Goal: Use online tool/utility: Utilize a website feature to perform a specific function

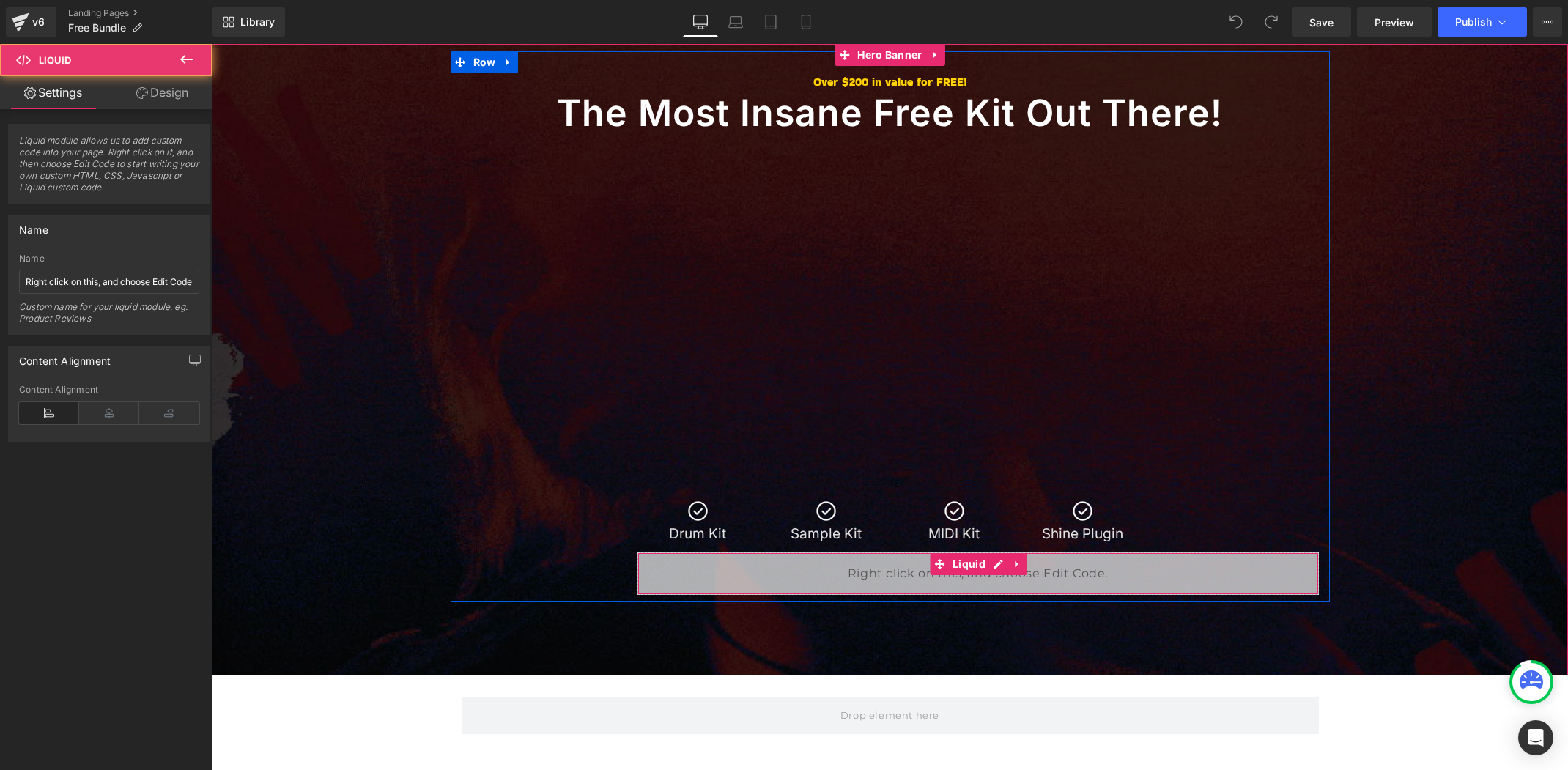
click at [966, 577] on div "Liquid" at bounding box center [978, 573] width 682 height 42
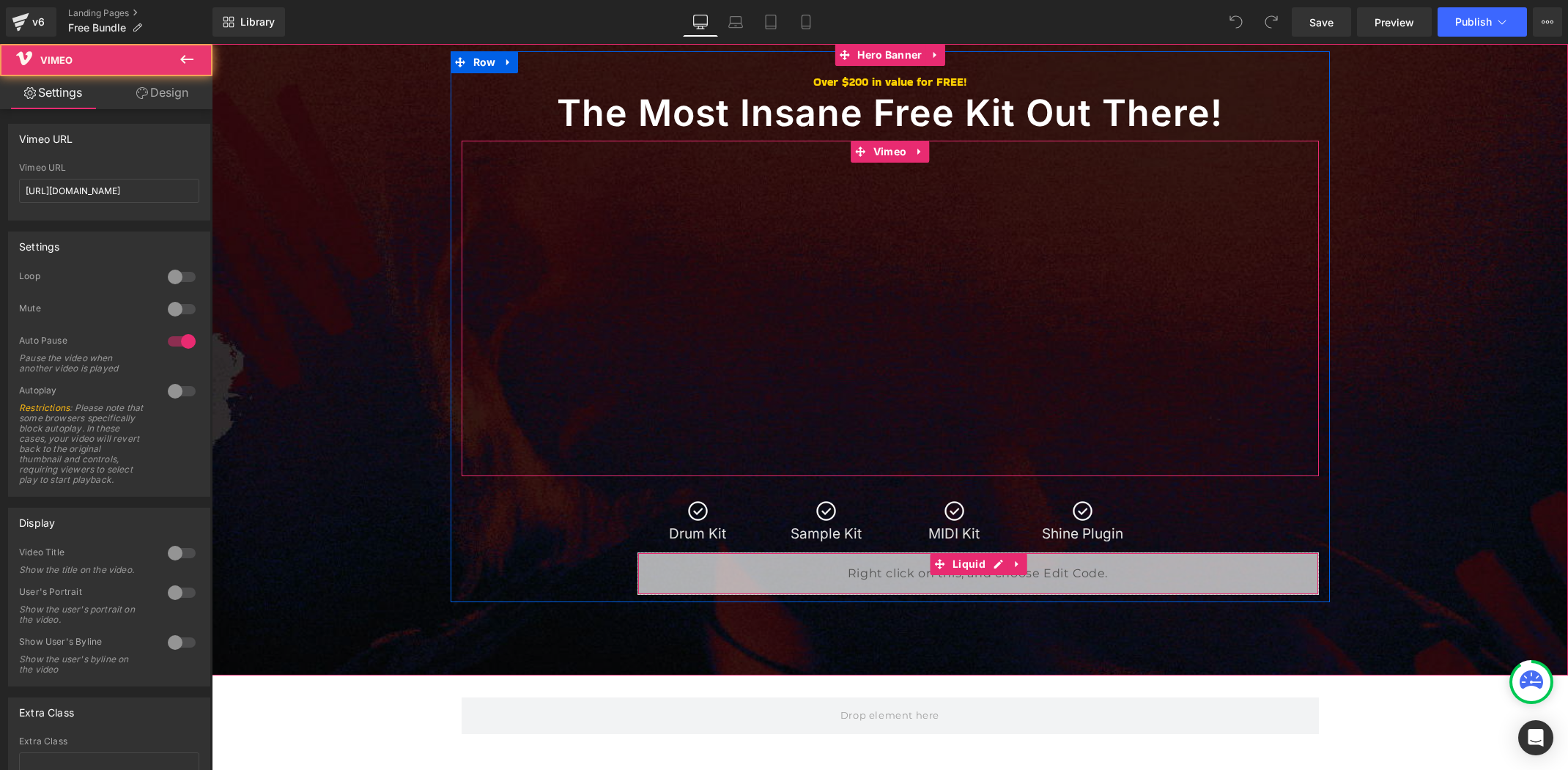
click at [1234, 451] on div at bounding box center [890, 309] width 857 height 336
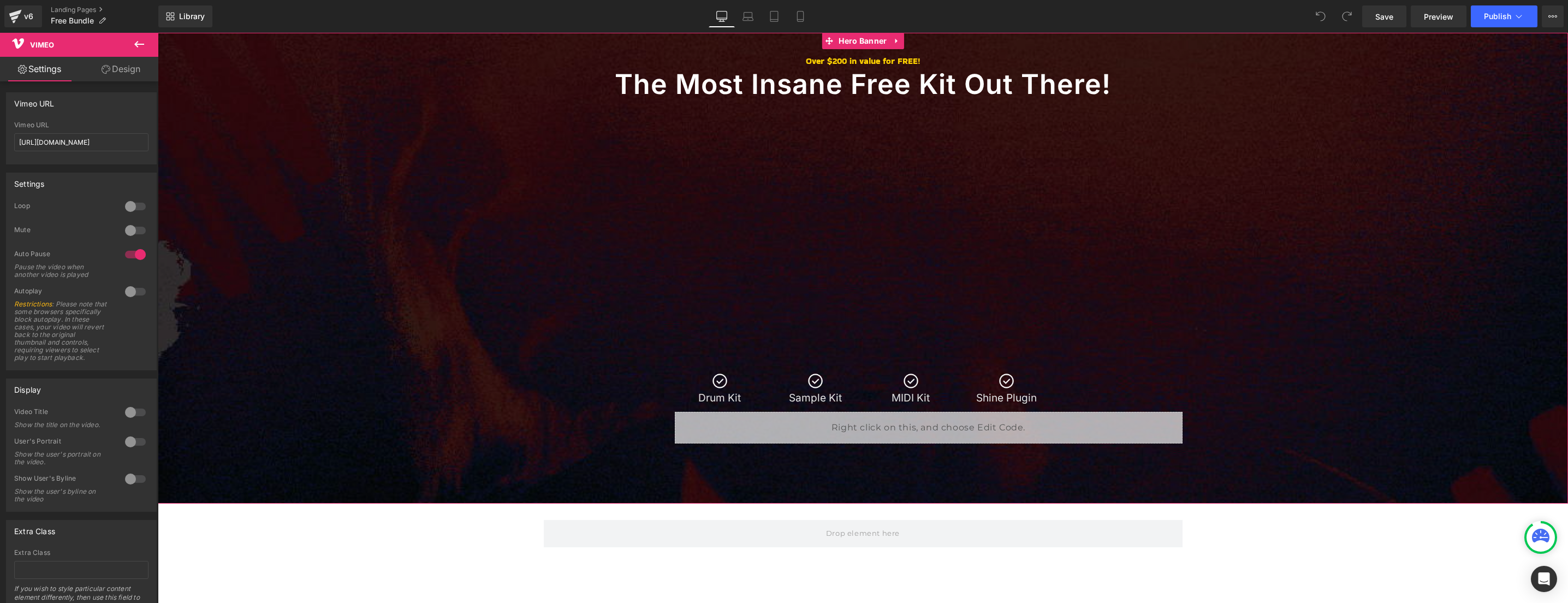
click at [337, 124] on span "Over $200 in value for FREE! Heading The Most Insane Free Kit Out There! Headin…" at bounding box center [862, 243] width 1410 height 411
click at [832, 165] on div at bounding box center [863, 230] width 639 height 250
click at [863, 112] on div at bounding box center [863, 230] width 639 height 250
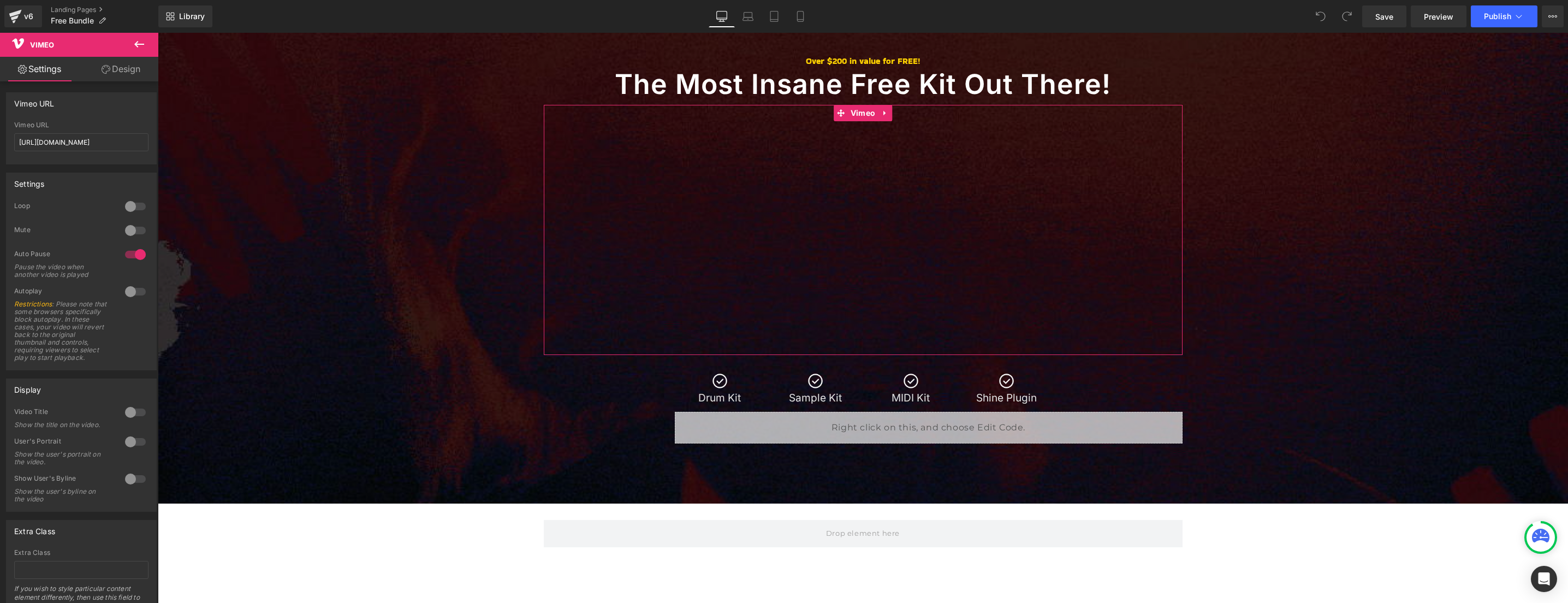
click at [126, 77] on link "Design" at bounding box center [121, 69] width 79 height 24
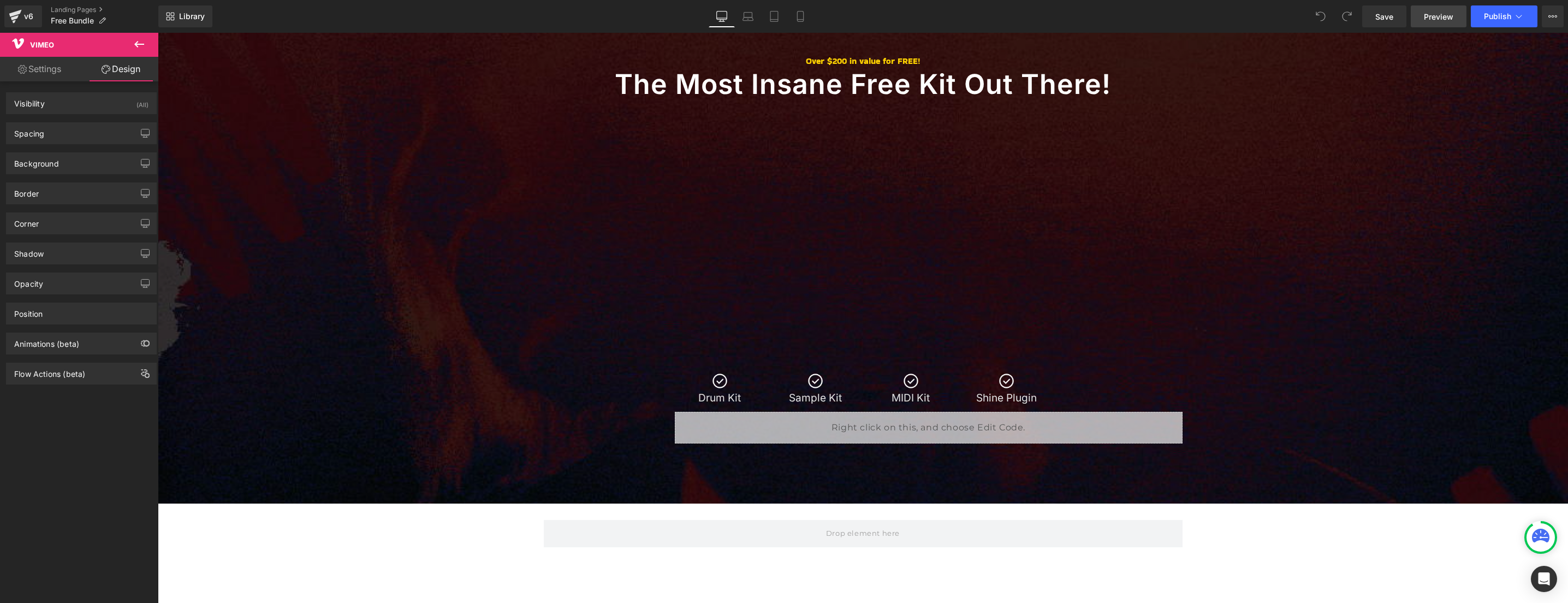
click at [1168, 7] on link "Preview" at bounding box center [1439, 17] width 55 height 22
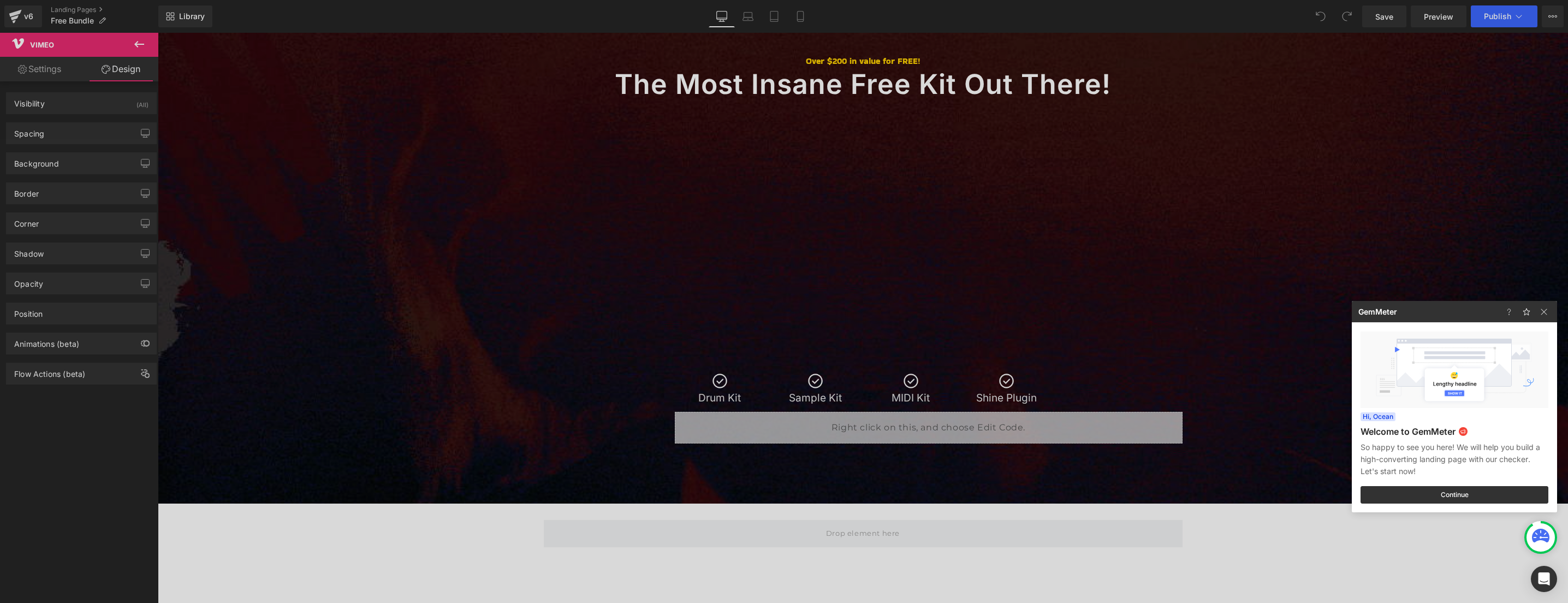
click at [833, 66] on div at bounding box center [784, 302] width 1568 height 603
